Goal: Task Accomplishment & Management: Manage account settings

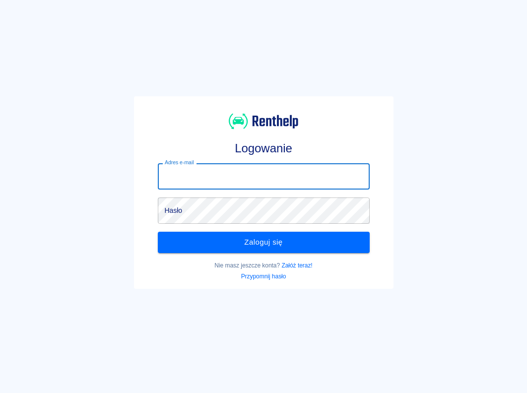
type input "[EMAIL_ADDRESS][DOMAIN_NAME]"
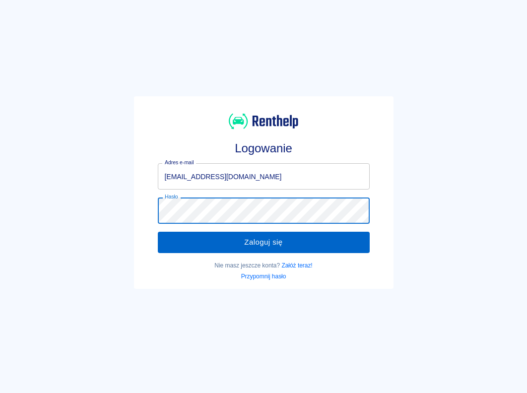
click at [249, 241] on button "Zaloguj się" at bounding box center [264, 242] width 212 height 21
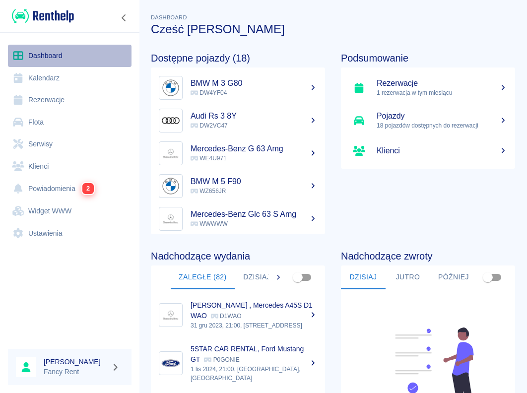
click at [77, 59] on link "Dashboard" at bounding box center [70, 56] width 124 height 22
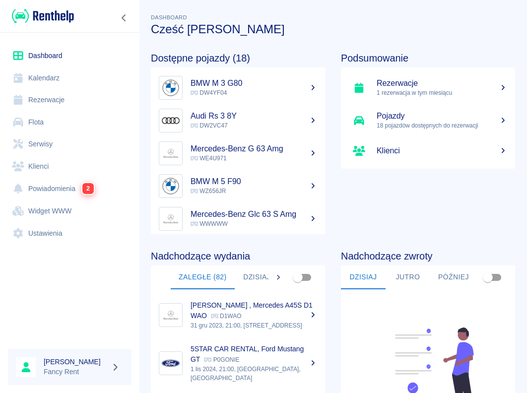
click at [78, 91] on link "Rezerwacje" at bounding box center [70, 100] width 124 height 22
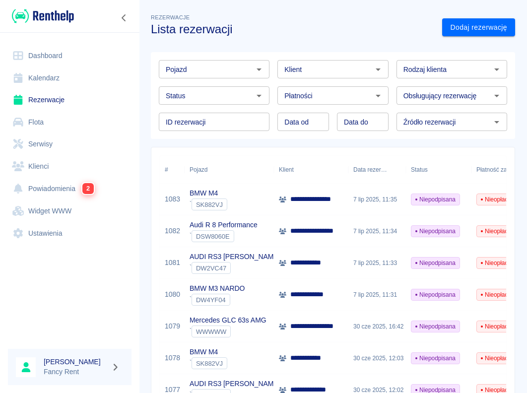
click at [216, 62] on div "Pojazd" at bounding box center [214, 69] width 111 height 18
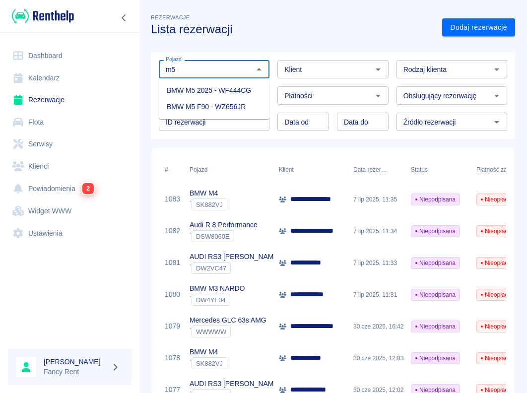
click at [240, 101] on li "BMW M5 F90 - WZ656JR" at bounding box center [214, 107] width 111 height 16
type input "BMW M5 F90 - WZ656JR"
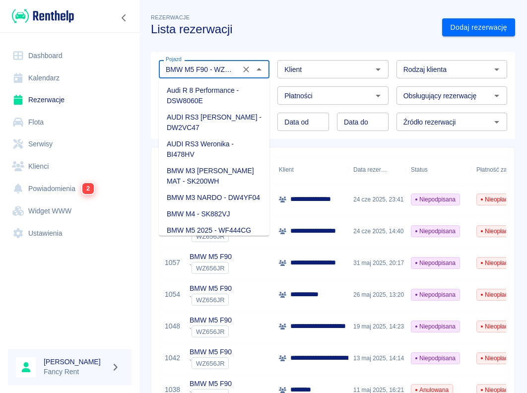
drag, startPoint x: 205, startPoint y: 69, endPoint x: 282, endPoint y: 61, distance: 77.3
click at [282, 61] on div "Pojazd BMW M5 F90 - WZ656JR Pojazd Klient Klient Rodzaj klienta Rodzaj klienta …" at bounding box center [329, 91] width 356 height 79
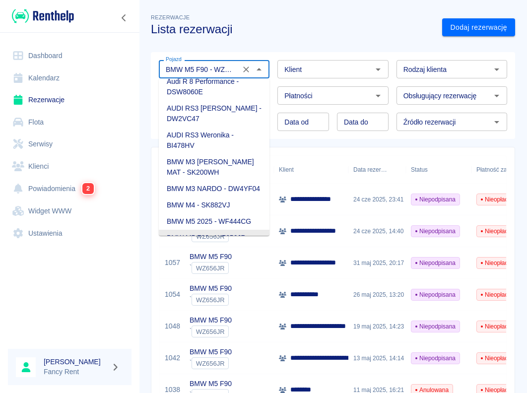
click at [226, 66] on input "BMW M5 F90 - WZ656JR" at bounding box center [199, 69] width 75 height 12
drag, startPoint x: 202, startPoint y: 67, endPoint x: 248, endPoint y: 67, distance: 45.6
click at [248, 68] on div "BMW M5 F90 - WZ656JR Pojazd" at bounding box center [214, 69] width 111 height 18
